Goal: Information Seeking & Learning: Learn about a topic

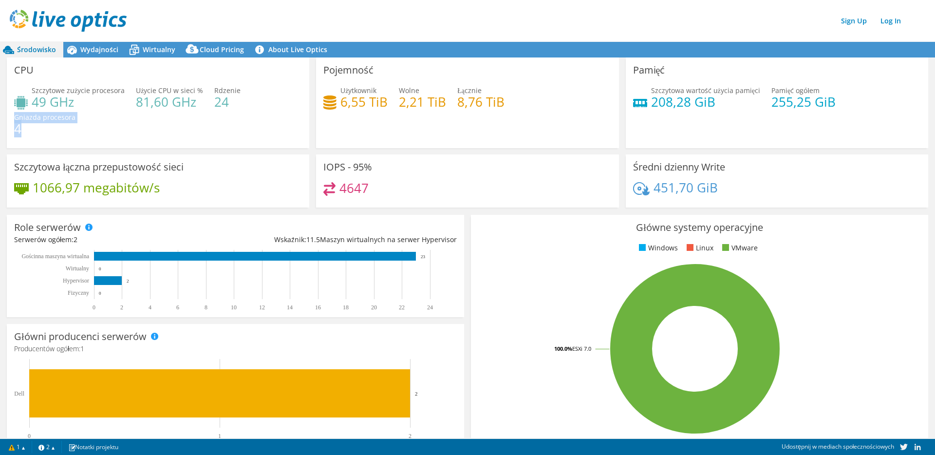
drag, startPoint x: 19, startPoint y: 118, endPoint x: 84, endPoint y: 117, distance: 65.2
click at [84, 117] on div "Szczytowe zużycie procesora 49 GHz Użycie CPU w sieci % 81,60 GHz Rdzenie 24 Gn…" at bounding box center [158, 114] width 288 height 58
click at [77, 117] on div "Szczytowe zużycie procesora 49 GHz Użycie CPU w sieci % 81,60 GHz Rdzenie 24 Gn…" at bounding box center [158, 114] width 288 height 58
drag, startPoint x: 74, startPoint y: 117, endPoint x: 16, endPoint y: 117, distance: 57.9
click at [16, 117] on div "Szczytowe zużycie procesora 49 GHz Użycie CPU w sieci % 81,60 GHz Rdzenie 24 Gn…" at bounding box center [158, 114] width 288 height 58
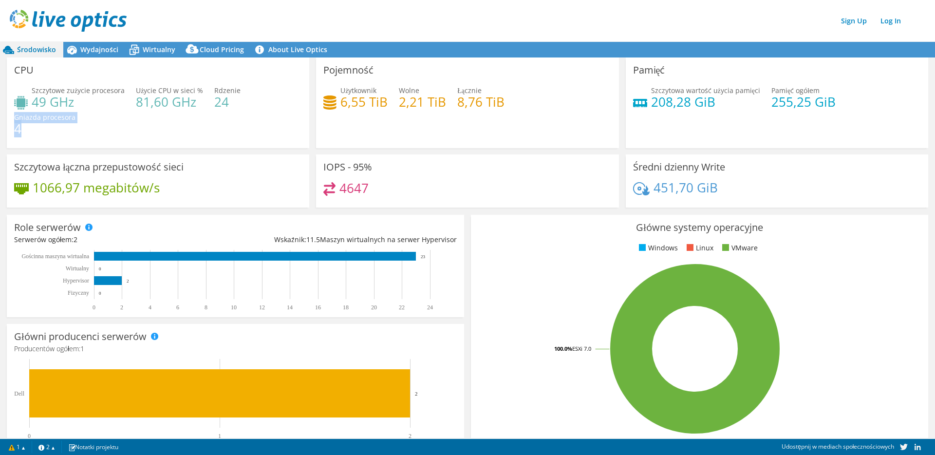
click at [16, 117] on span "Gniazda procesora" at bounding box center [44, 116] width 61 height 9
drag, startPoint x: 15, startPoint y: 116, endPoint x: 87, endPoint y: 120, distance: 72.6
click at [73, 116] on span "Gniazda procesora" at bounding box center [44, 116] width 61 height 9
drag, startPoint x: 92, startPoint y: 116, endPoint x: 101, endPoint y: 118, distance: 9.0
click at [92, 116] on div "Szczytowe zużycie procesora 49 GHz Użycie CPU w sieci % 81,60 GHz Rdzenie 24 Gn…" at bounding box center [158, 114] width 288 height 58
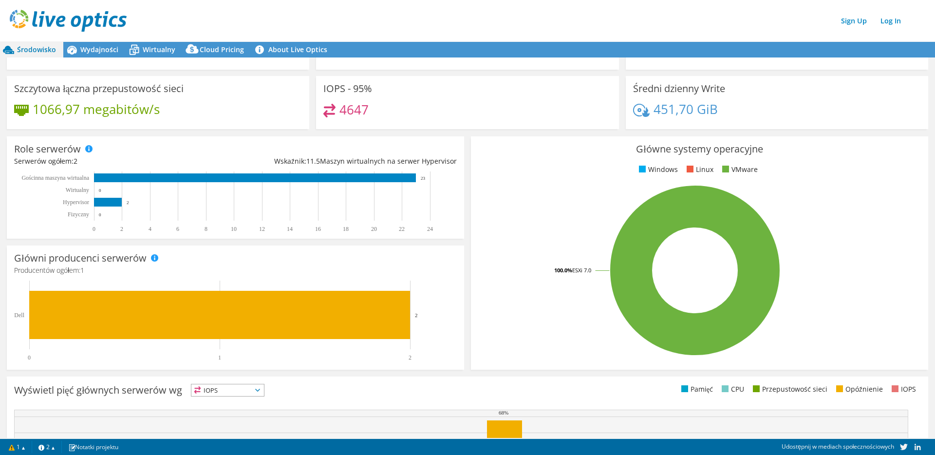
scroll to position [76, 0]
